Goal: Information Seeking & Learning: Check status

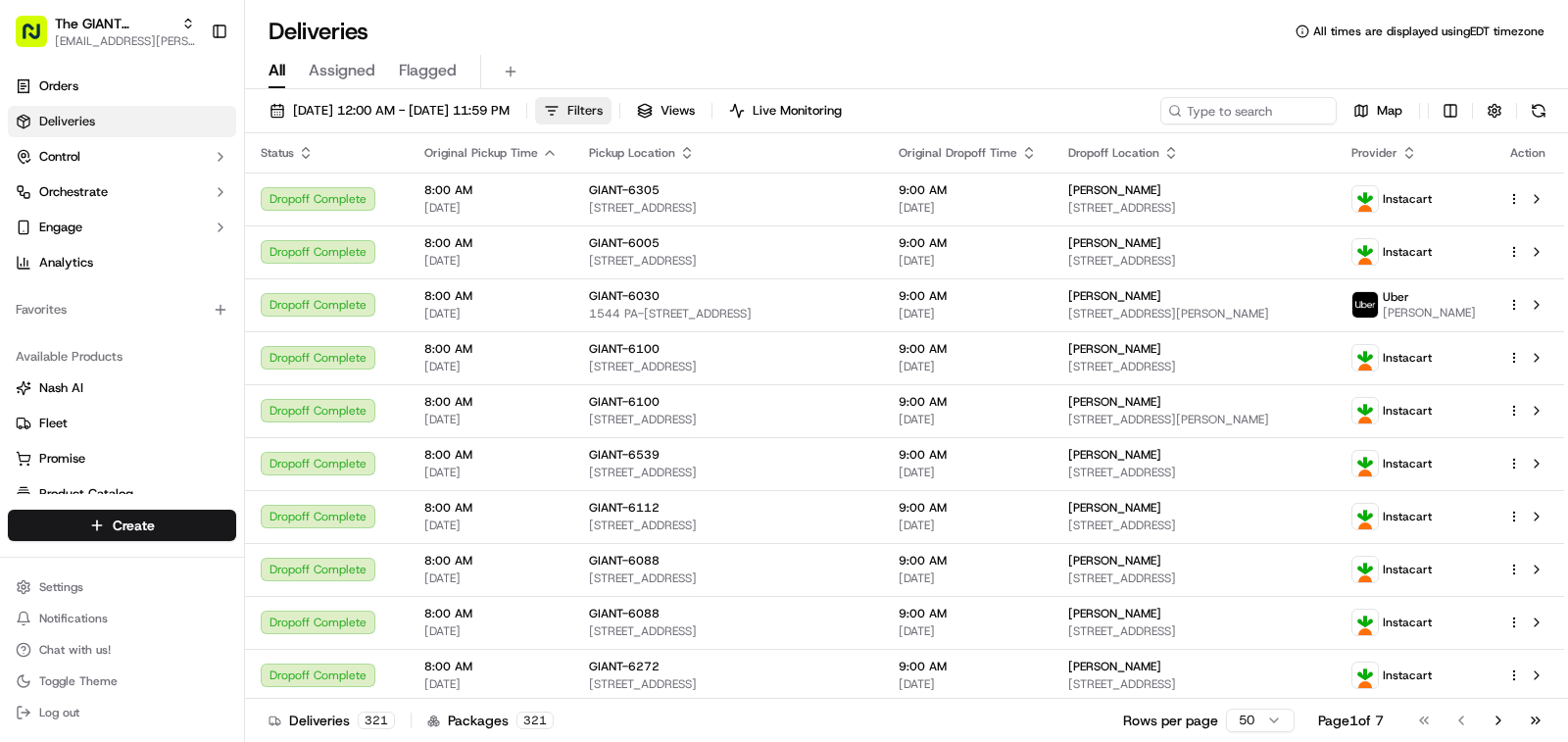
click at [603, 118] on span "Filters" at bounding box center [585, 111] width 36 height 18
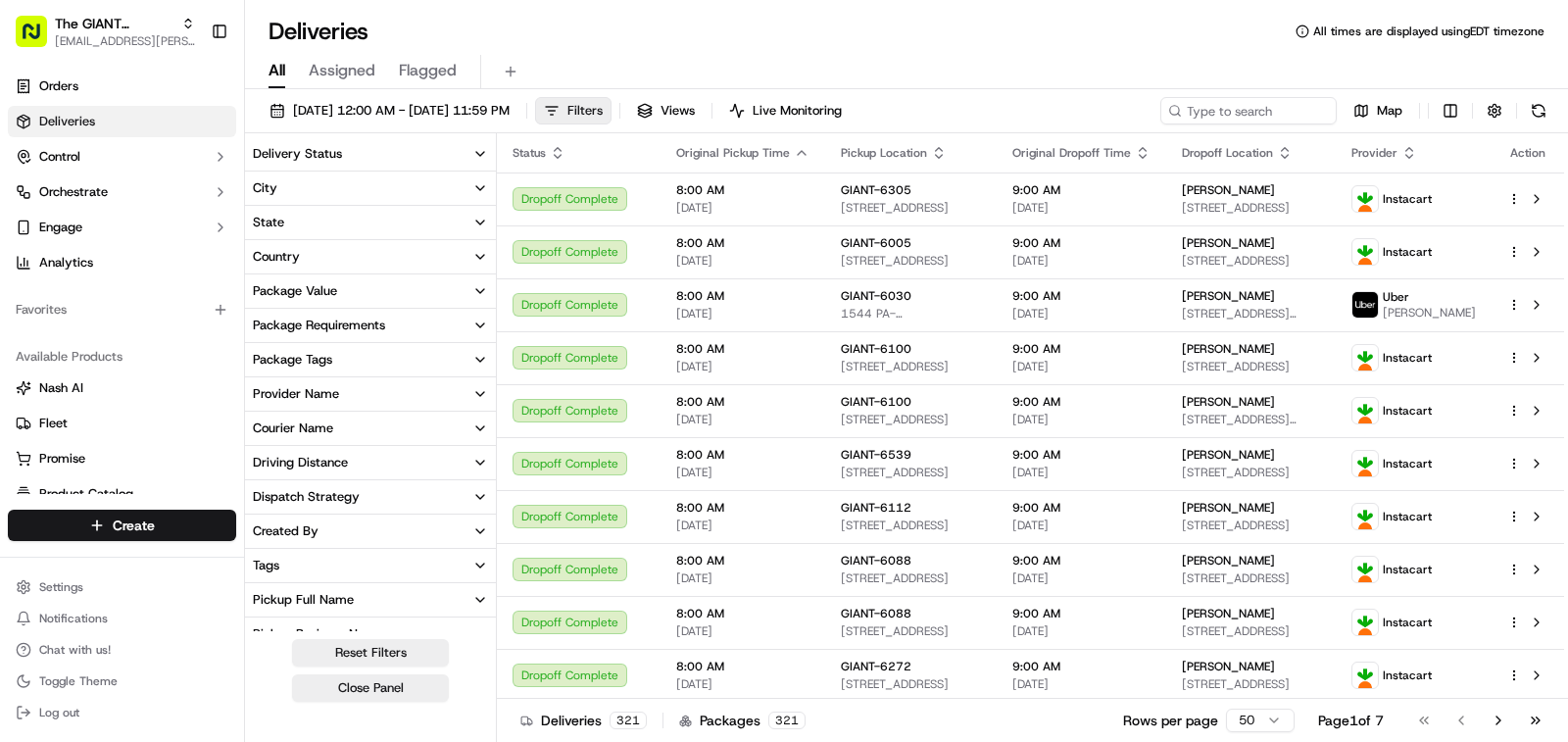
click at [603, 105] on span "Filters" at bounding box center [585, 111] width 36 height 18
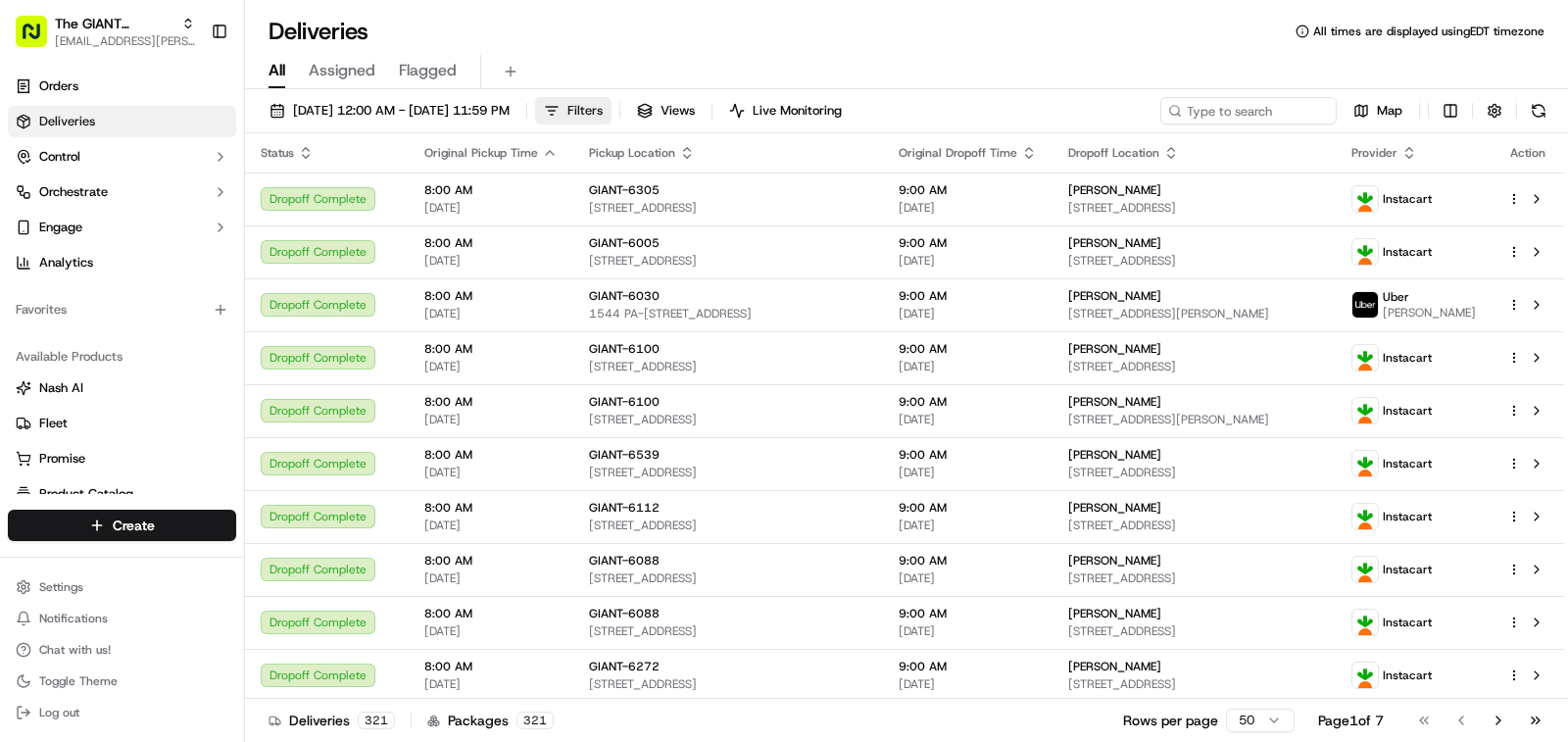
click at [611, 112] on button "Filters" at bounding box center [574, 111] width 77 height 28
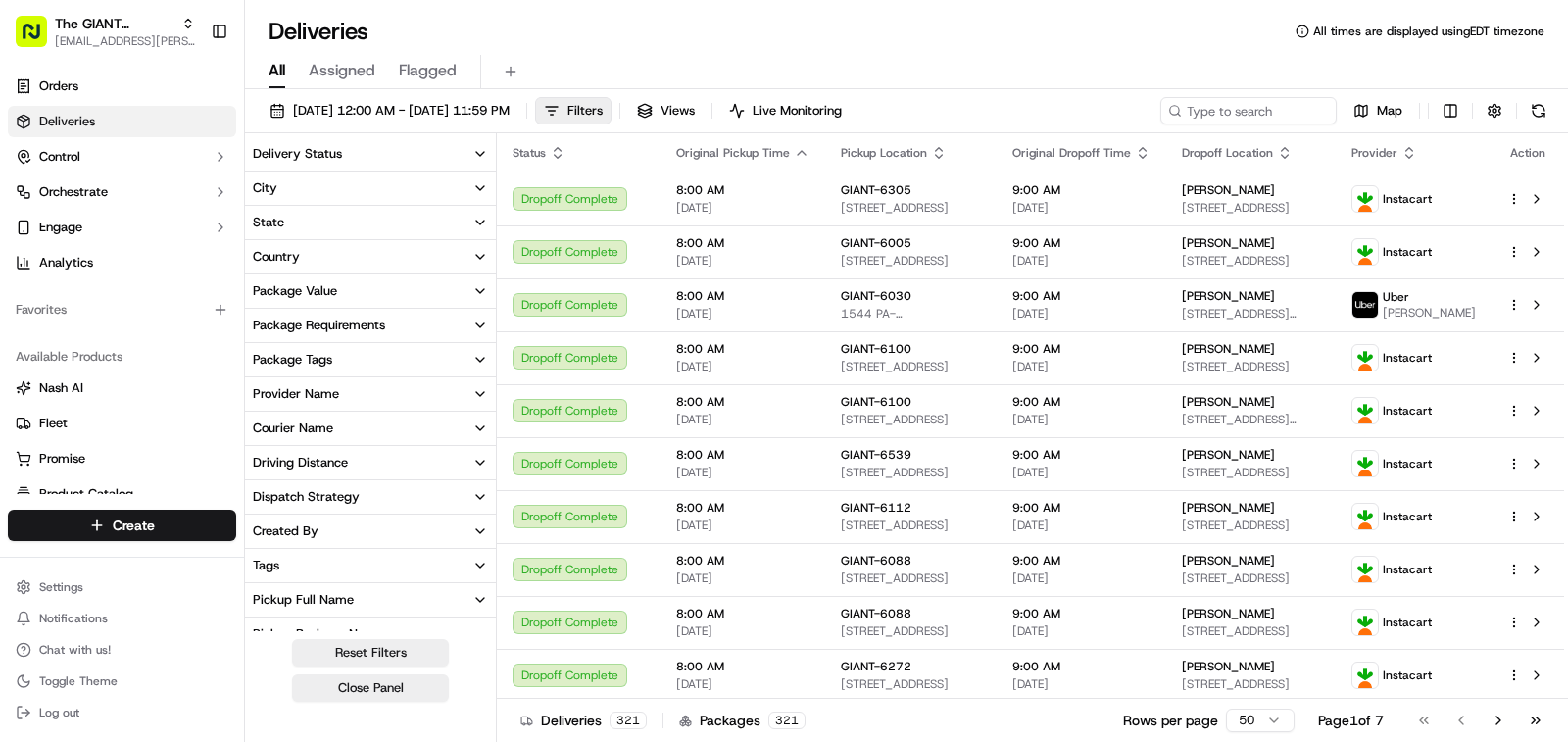
click at [314, 192] on button "City" at bounding box center [370, 188] width 250 height 34
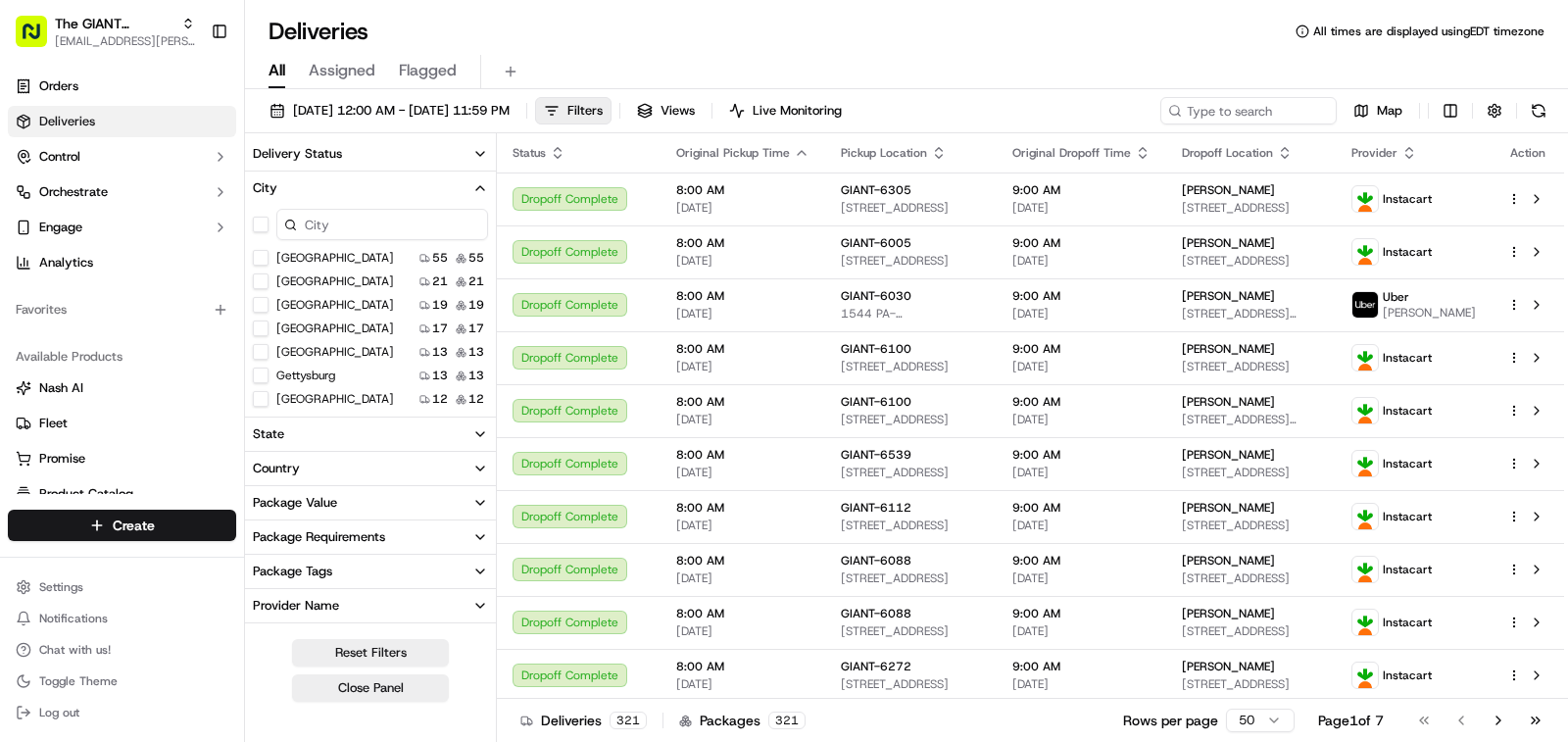
click at [326, 233] on input at bounding box center [382, 225] width 212 height 32
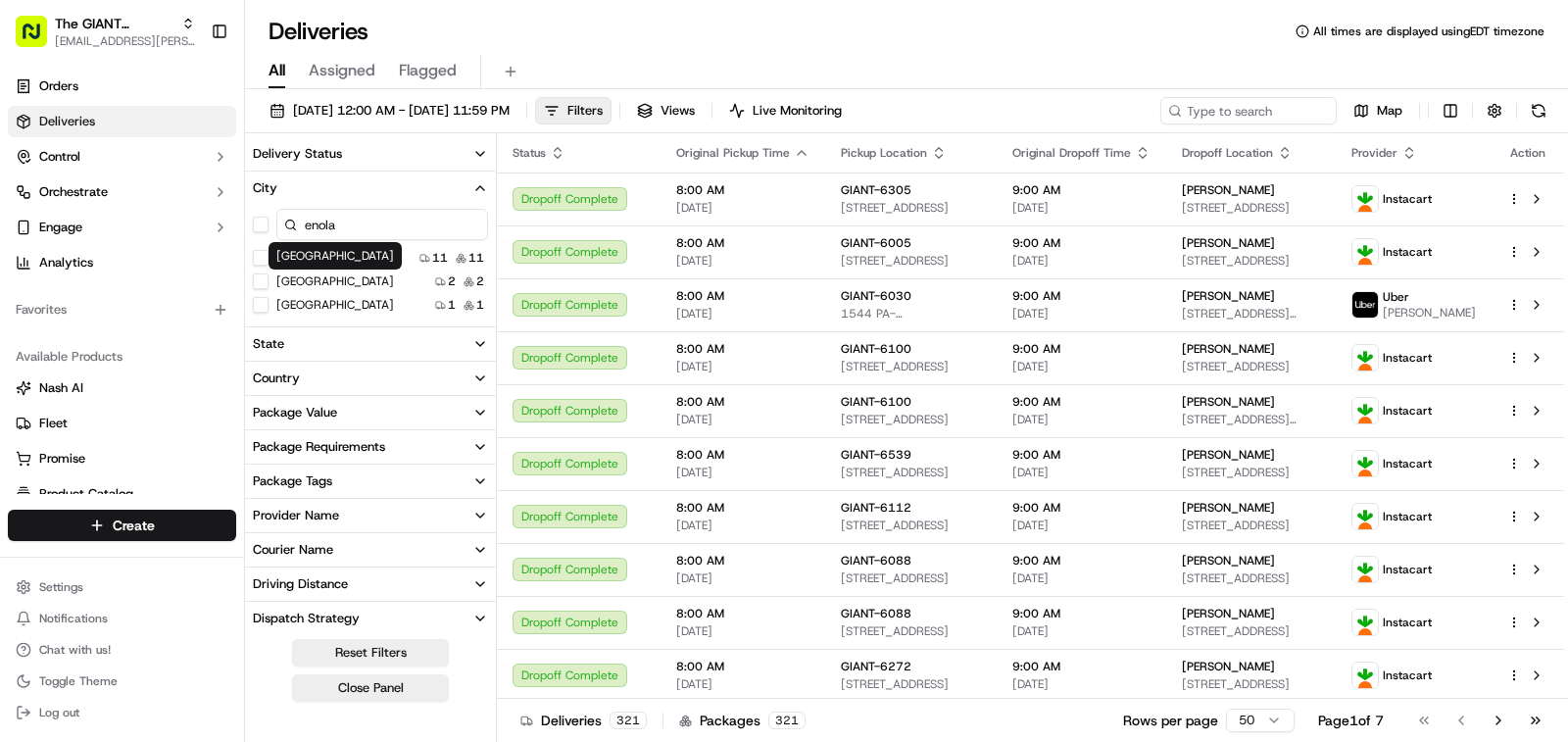
type input "enola"
click at [260, 261] on button "Enola" at bounding box center [260, 258] width 16 height 16
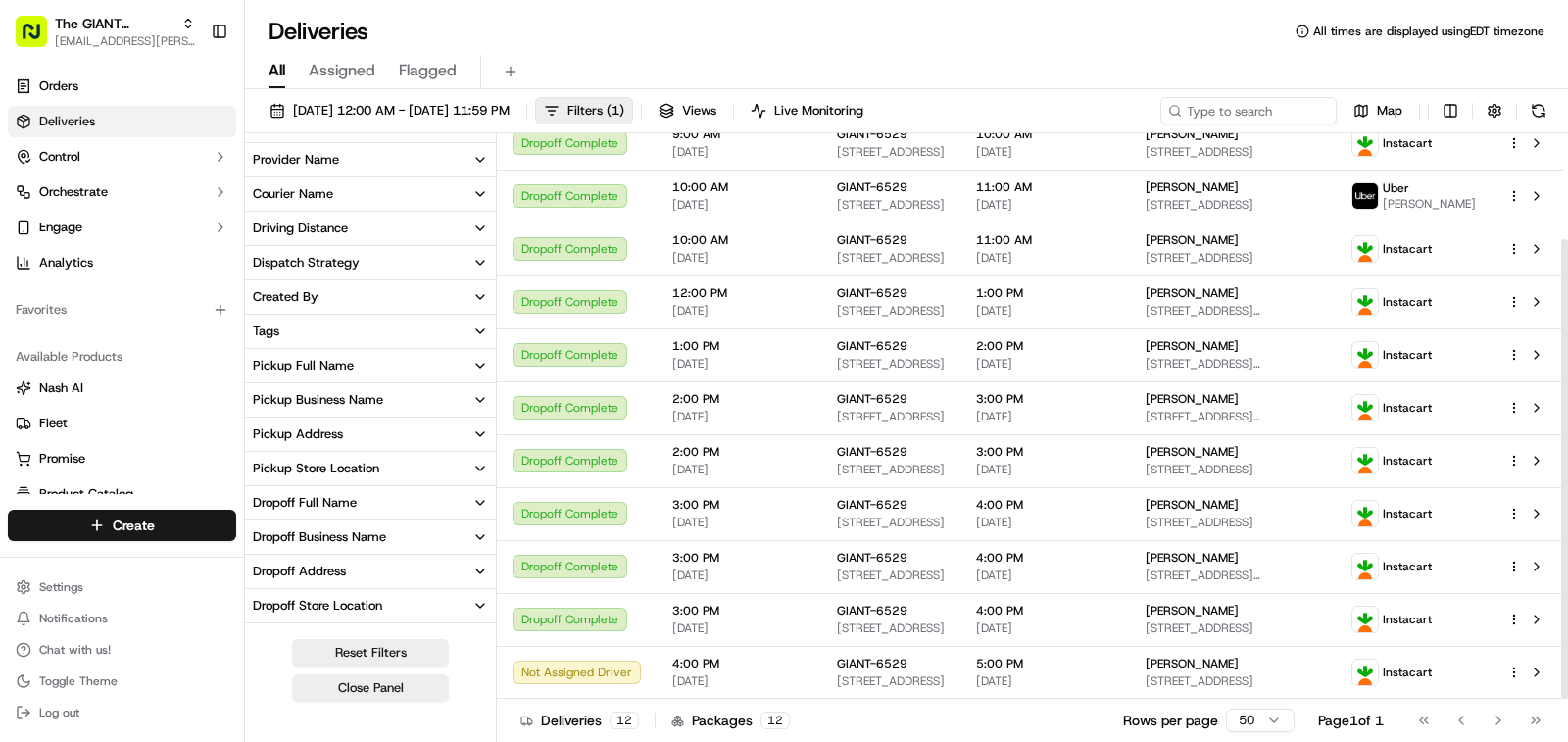
scroll to position [520, 0]
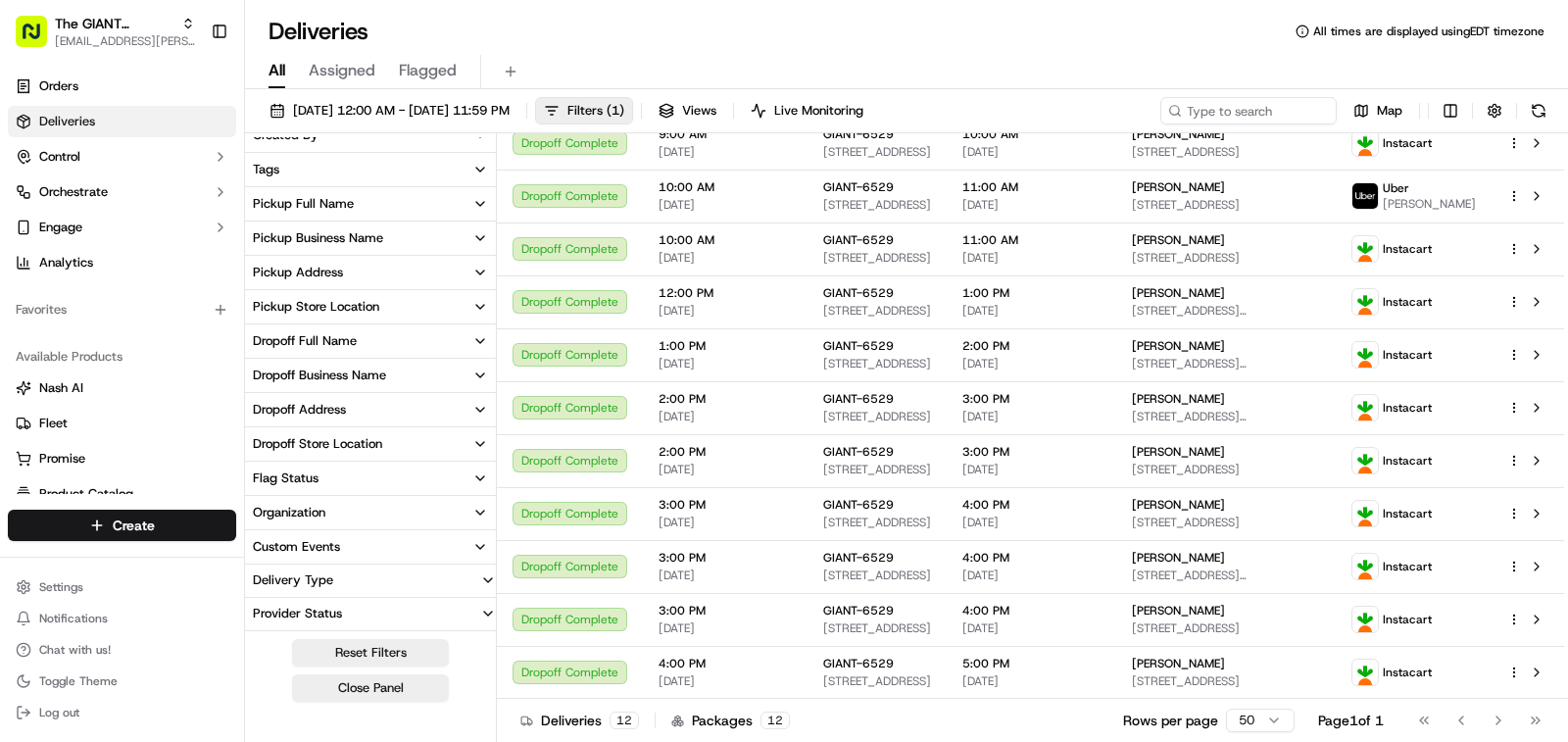
click at [666, 31] on div "Deliveries All times are displayed using EDT timezone" at bounding box center [906, 32] width 1323 height 32
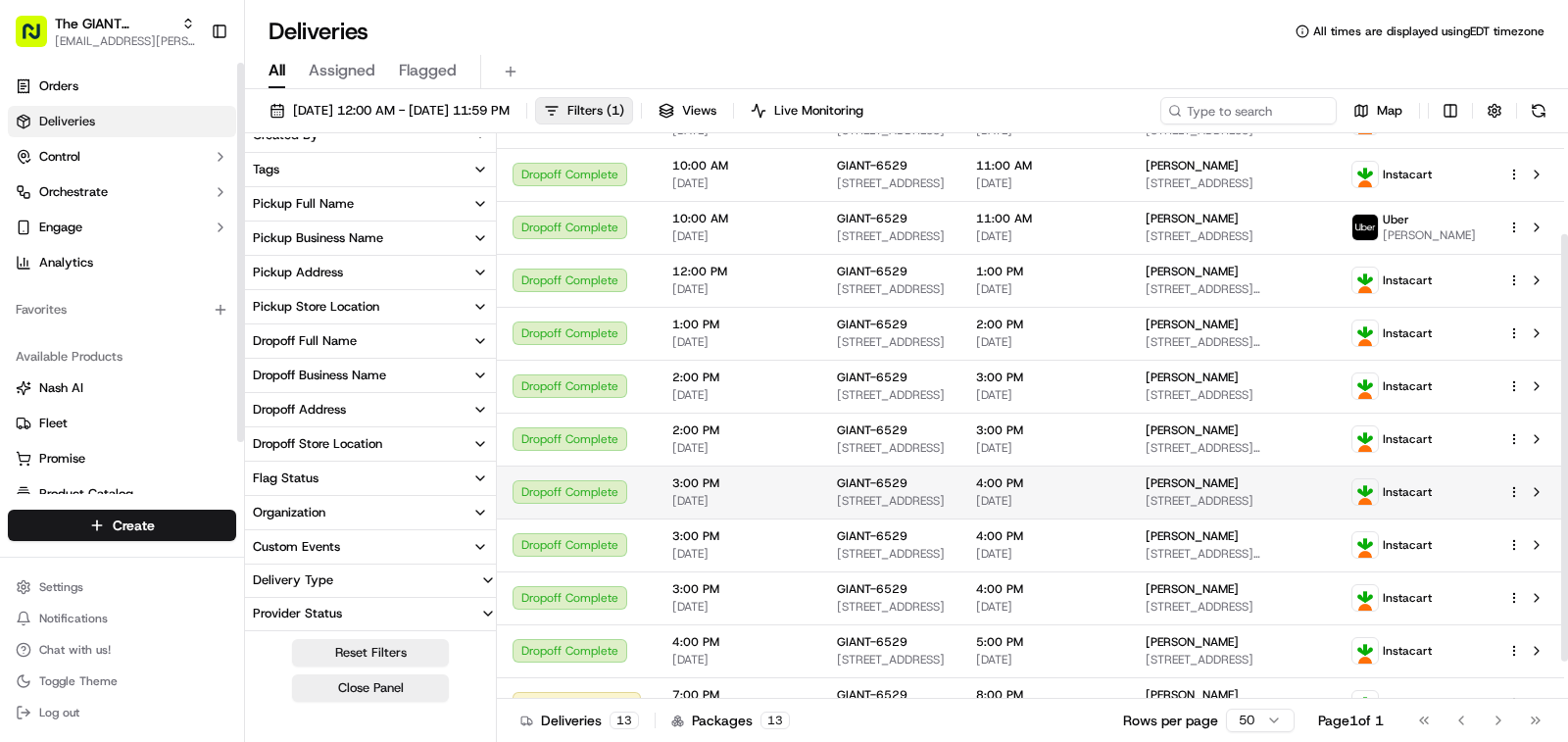
scroll to position [184, 0]
